Goal: Task Accomplishment & Management: Complete application form

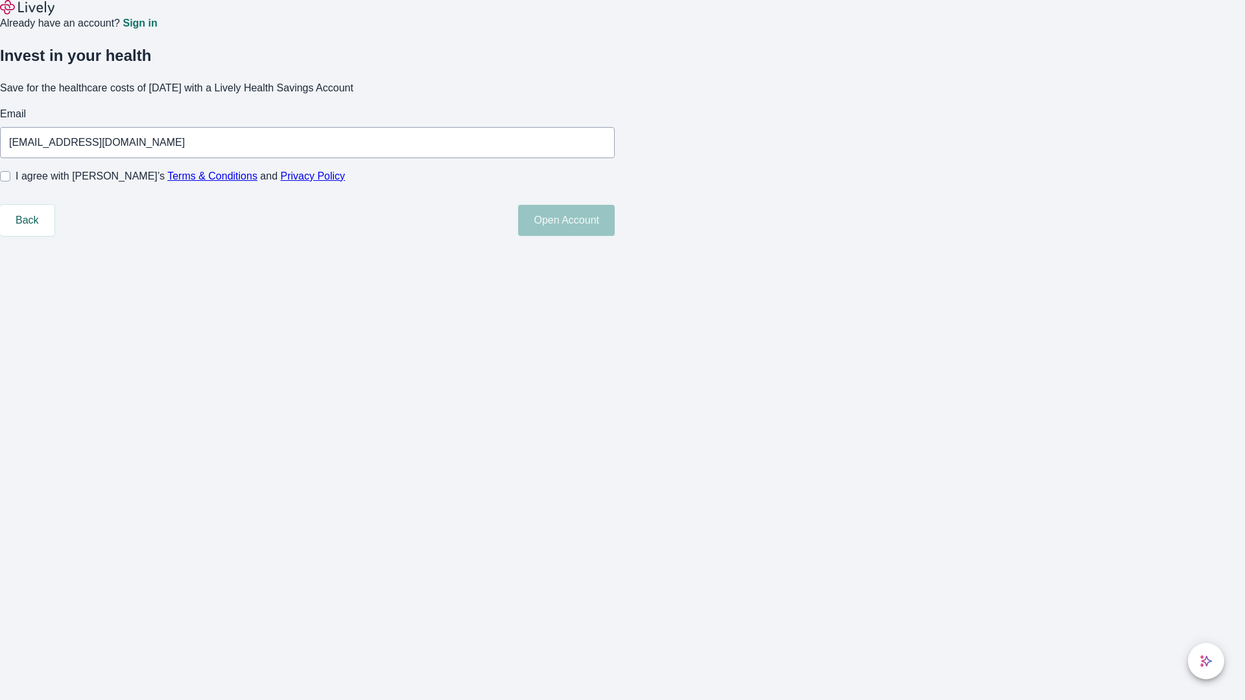
click at [10, 182] on input "I agree with Lively’s Terms & Conditions and Privacy Policy" at bounding box center [5, 176] width 10 height 10
checkbox input "true"
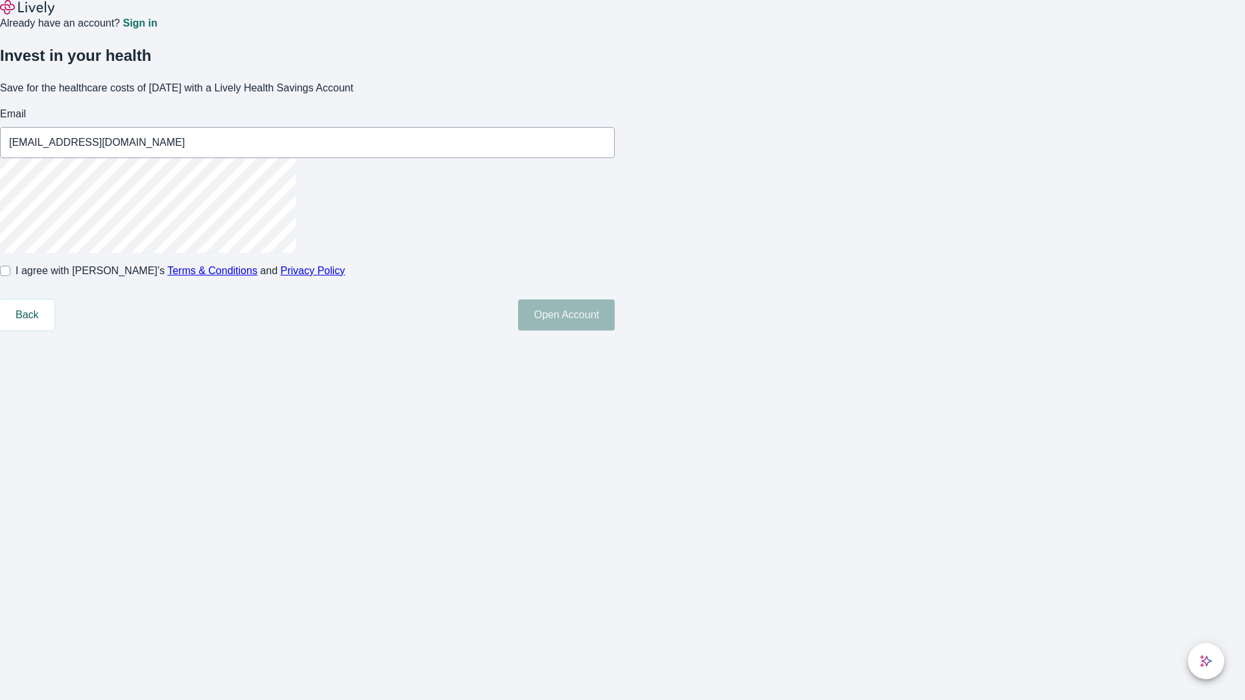
click at [615, 331] on button "Open Account" at bounding box center [566, 315] width 97 height 31
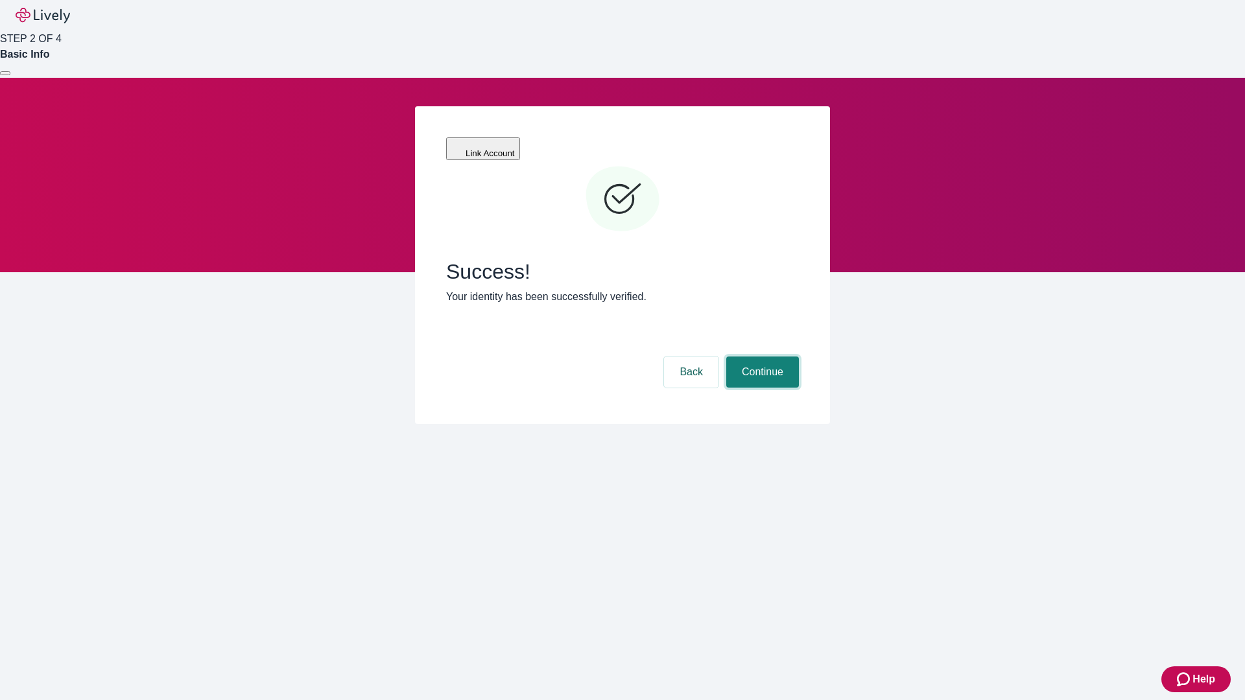
click at [760, 357] on button "Continue" at bounding box center [762, 372] width 73 height 31
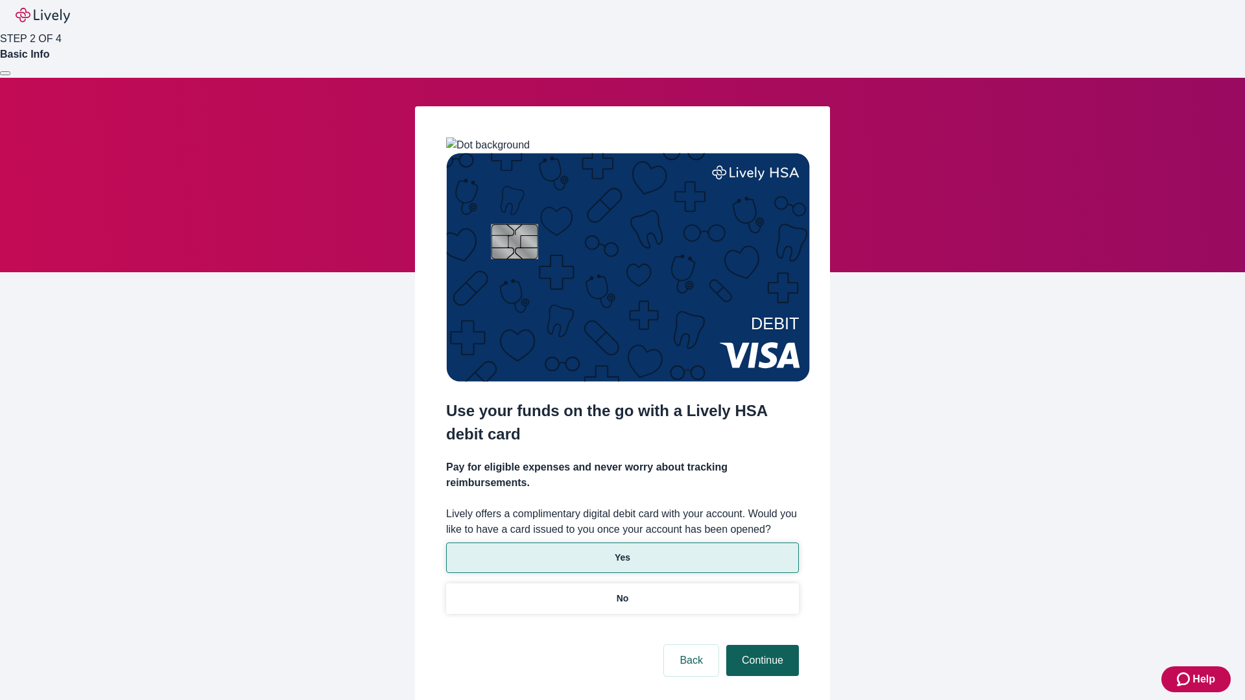
click at [622, 551] on p "Yes" at bounding box center [623, 558] width 16 height 14
click at [760, 645] on button "Continue" at bounding box center [762, 660] width 73 height 31
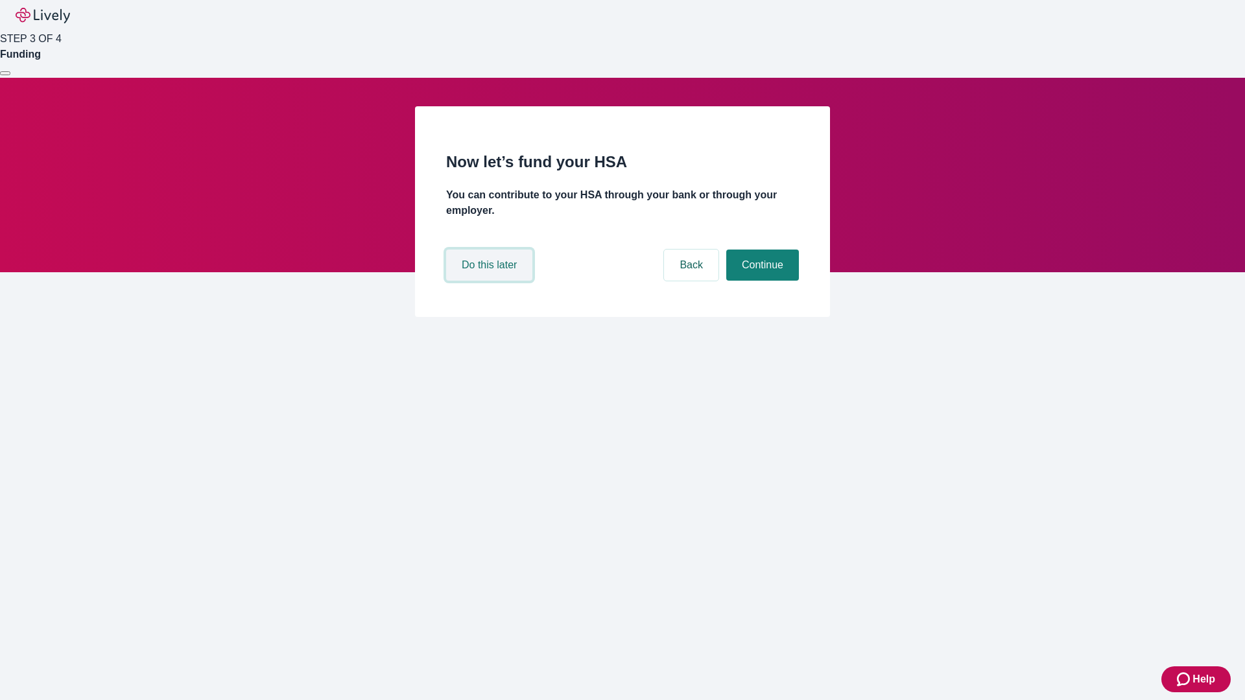
click at [491, 281] on button "Do this later" at bounding box center [489, 265] width 86 height 31
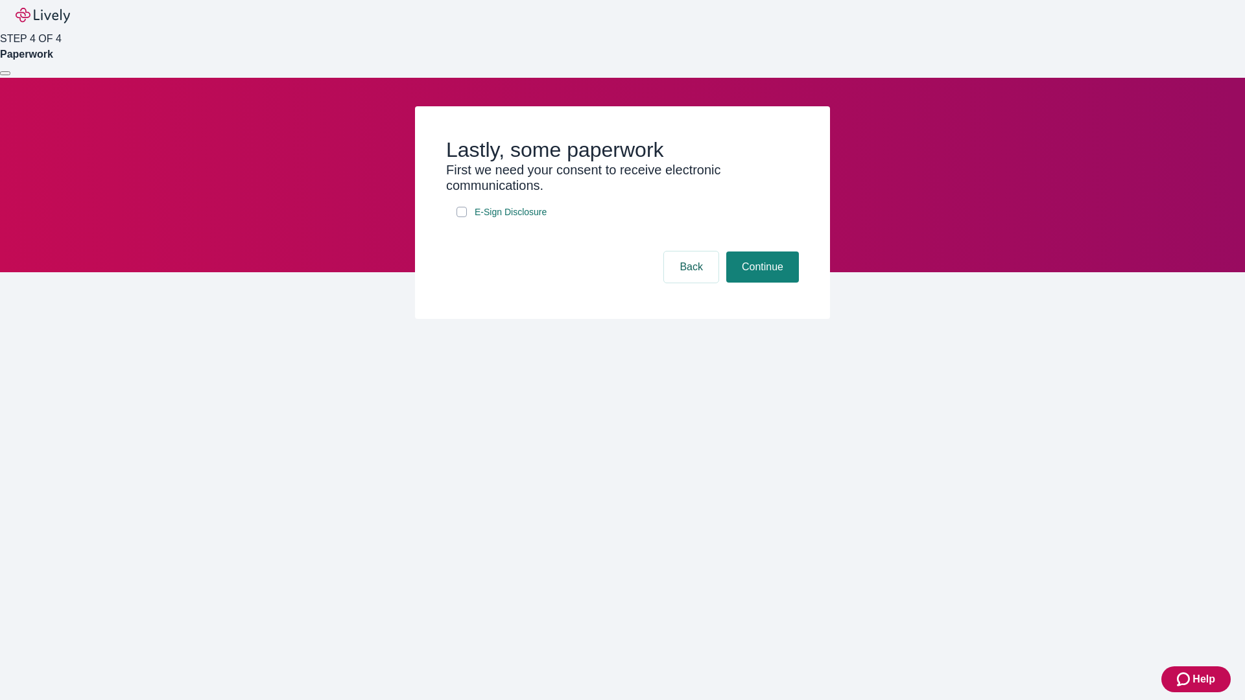
click at [462, 217] on input "E-Sign Disclosure" at bounding box center [461, 212] width 10 height 10
checkbox input "true"
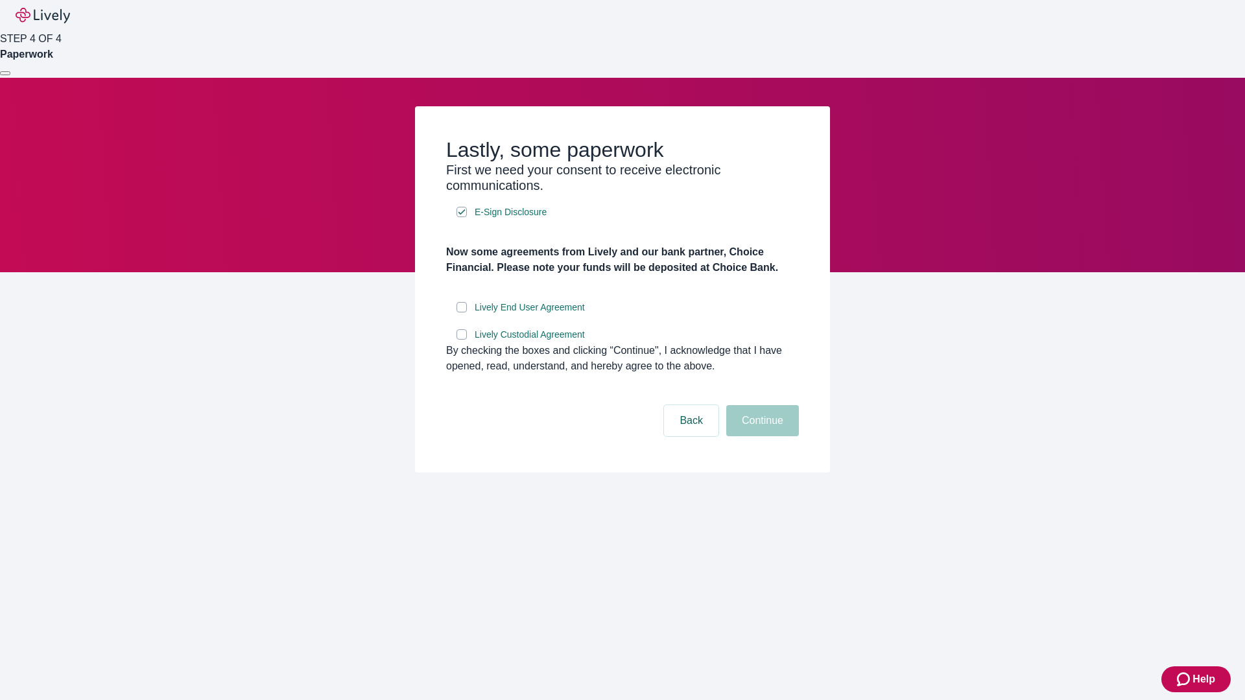
click at [462, 312] on input "Lively End User Agreement" at bounding box center [461, 307] width 10 height 10
checkbox input "true"
click at [462, 340] on input "Lively Custodial Agreement" at bounding box center [461, 334] width 10 height 10
checkbox input "true"
click at [760, 436] on button "Continue" at bounding box center [762, 420] width 73 height 31
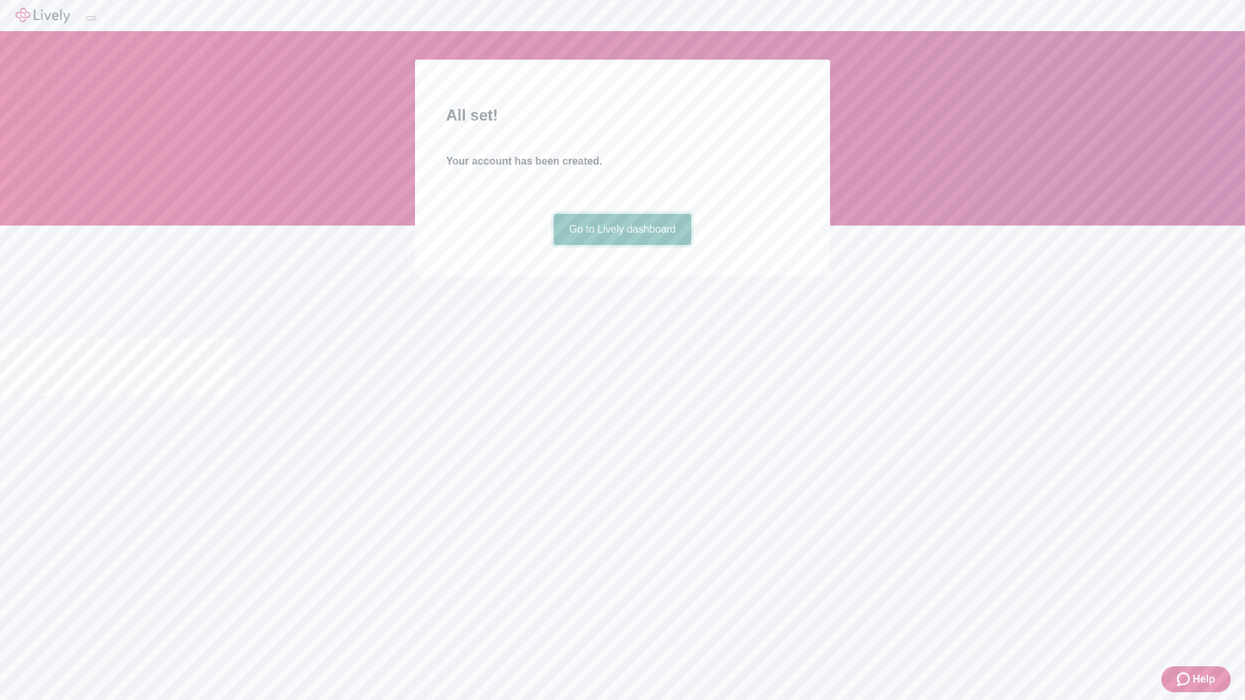
click at [622, 245] on link "Go to Lively dashboard" at bounding box center [623, 229] width 138 height 31
